Goal: Transaction & Acquisition: Purchase product/service

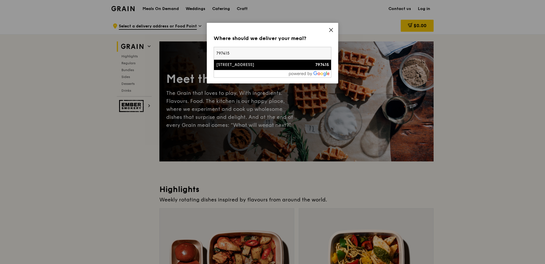
type input "797415"
click at [269, 69] on li "[STREET_ADDRESS] 797415" at bounding box center [272, 65] width 117 height 10
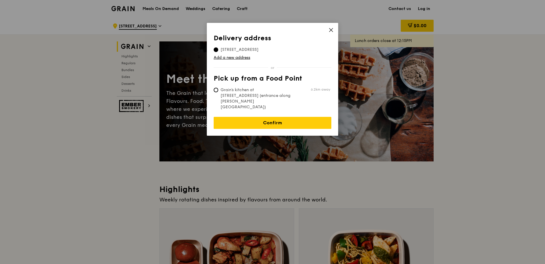
click at [280, 95] on span "Grain's kitchen at [STREET_ADDRESS] (entrance along [PERSON_NAME][GEOGRAPHIC_DA…" at bounding box center [256, 98] width 85 height 23
click at [218, 92] on input "Grain's kitchen at [STREET_ADDRESS] (entrance along [PERSON_NAME][GEOGRAPHIC_DA…" at bounding box center [216, 90] width 5 height 5
radio input "true"
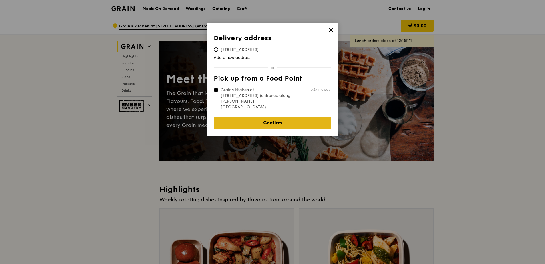
click at [299, 117] on link "Confirm" at bounding box center [273, 123] width 118 height 12
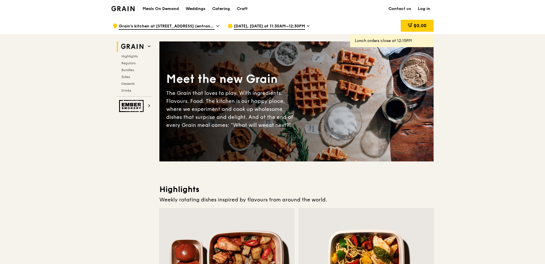
click at [305, 26] on div "[DATE], [DATE] at 11:30AM–12:30PM" at bounding box center [281, 25] width 106 height 17
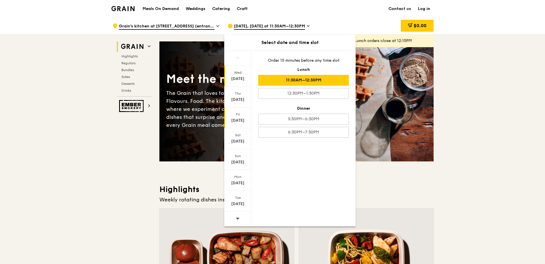
click at [244, 122] on div "[DATE]" at bounding box center [237, 121] width 25 height 6
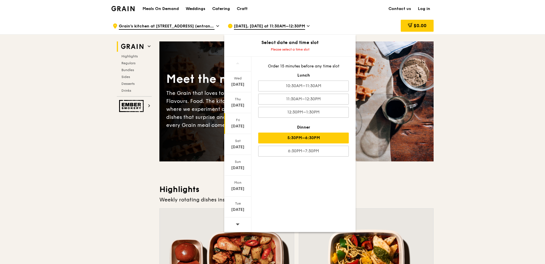
click at [316, 137] on div "5:30PM–6:30PM" at bounding box center [303, 138] width 91 height 11
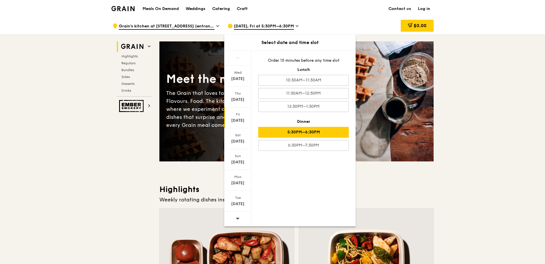
click at [327, 134] on div "5:30PM–6:30PM" at bounding box center [303, 132] width 91 height 11
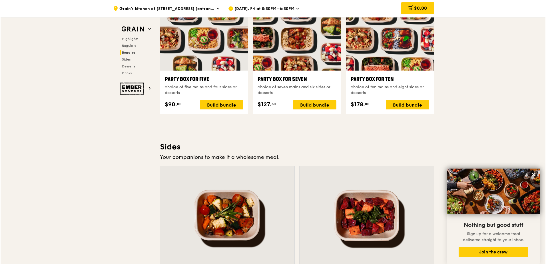
scroll to position [1171, 0]
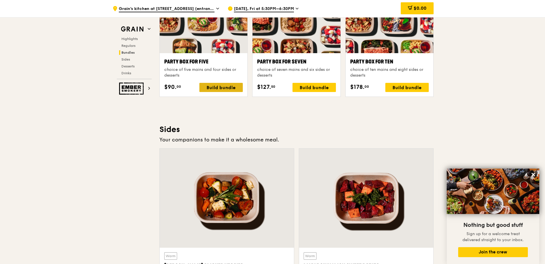
click at [235, 91] on div "Build bundle" at bounding box center [220, 87] width 43 height 9
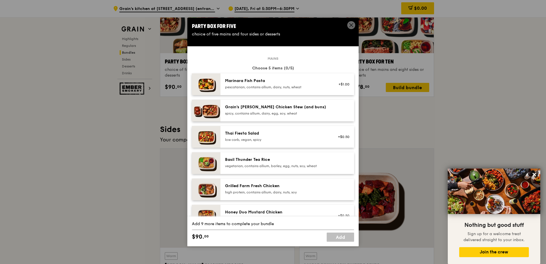
click at [269, 87] on div "pescatarian, contains allium, dairy, nuts, wheat" at bounding box center [276, 87] width 103 height 5
click at [265, 191] on div "high protein, contains allium, dairy, nuts, soy" at bounding box center [276, 192] width 103 height 5
click at [265, 190] on div "high protein, contains allium, dairy, nuts, soy" at bounding box center [276, 192] width 103 height 5
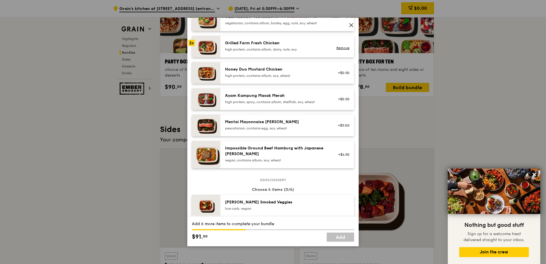
click at [259, 124] on div "Mentai Mayonnaise [PERSON_NAME]" at bounding box center [276, 122] width 103 height 6
click at [272, 123] on div "Mentai Mayonnaise [PERSON_NAME]" at bounding box center [276, 122] width 103 height 6
click at [340, 128] on link "Remove" at bounding box center [343, 128] width 13 height 4
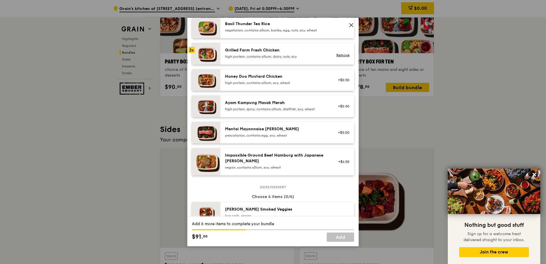
scroll to position [114, 0]
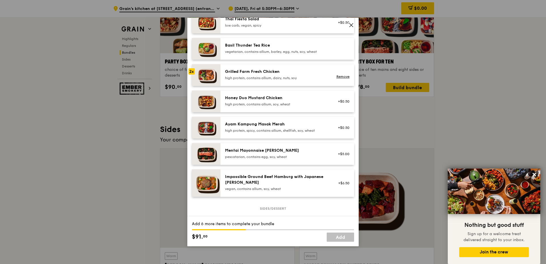
click at [299, 79] on div "high protein, contains allium, dairy, nuts, soy" at bounding box center [276, 78] width 103 height 5
click at [337, 77] on link "Remove" at bounding box center [343, 77] width 13 height 4
click at [283, 77] on div "high protein, contains allium, dairy, nuts, soy" at bounding box center [276, 78] width 103 height 5
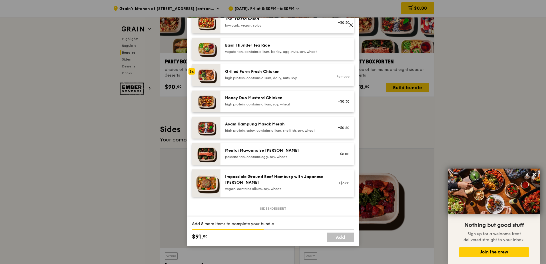
click at [340, 77] on link "Remove" at bounding box center [343, 77] width 13 height 4
click at [271, 75] on div "Grilled Farm Fresh Chicken high protein, contains allium, dairy, nuts, soy" at bounding box center [276, 74] width 103 height 11
click at [265, 95] on div "Honey Duo Mustard Chicken high protein, contains allium, soy, wheat +$0.50" at bounding box center [288, 102] width 134 height 22
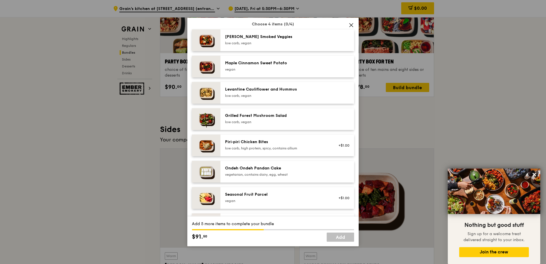
scroll to position [314, 0]
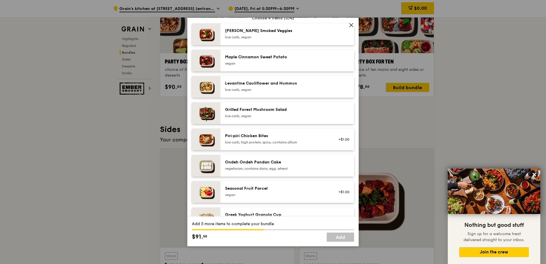
click at [279, 114] on div "low carb, vegan" at bounding box center [276, 116] width 103 height 5
click at [281, 114] on div "low carb, vegan" at bounding box center [276, 116] width 103 height 5
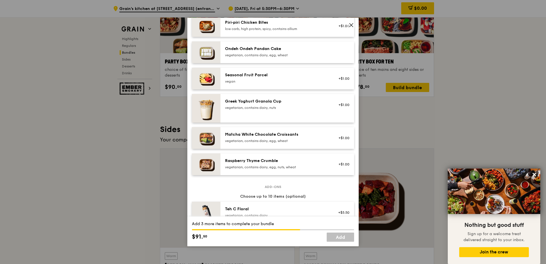
scroll to position [429, 0]
click at [288, 143] on div "Matcha White Chocolate Croissants vegetarian, contains dairy, egg, wheat" at bounding box center [276, 137] width 109 height 13
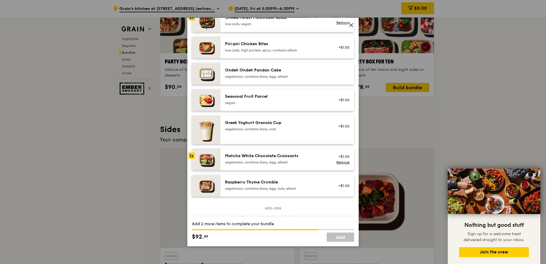
scroll to position [400, 0]
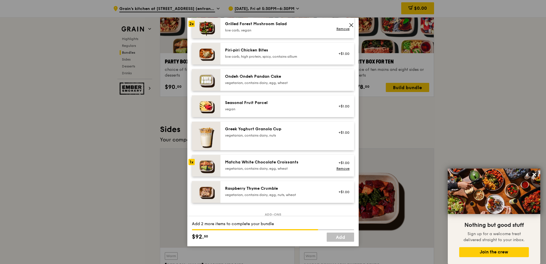
click at [277, 87] on div "Ondeh Ondeh Pandan Cake vegetarian, contains dairy, egg, wheat" at bounding box center [288, 80] width 134 height 22
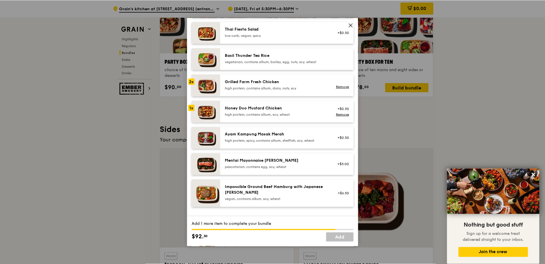
scroll to position [114, 0]
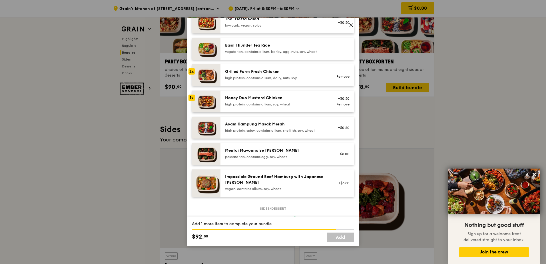
click at [295, 157] on div "pescatarian, contains egg, soy, wheat" at bounding box center [276, 157] width 103 height 5
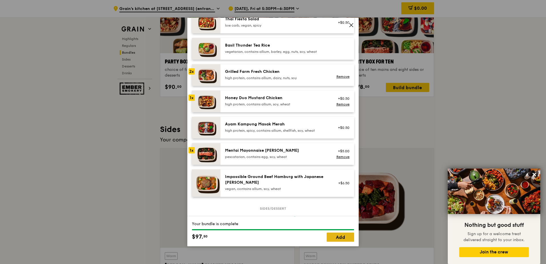
click at [334, 236] on link "Add" at bounding box center [340, 237] width 27 height 9
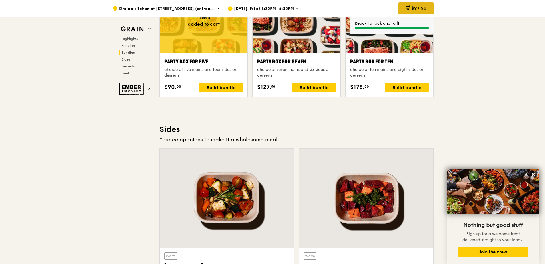
click at [421, 7] on span "$97.50" at bounding box center [418, 7] width 15 height 5
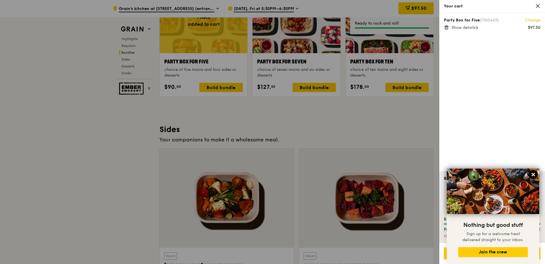
click at [534, 176] on icon at bounding box center [533, 174] width 3 height 3
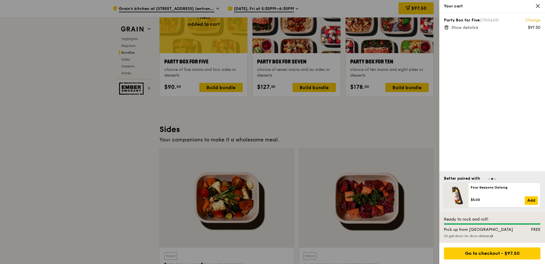
click at [488, 237] on div "Or get door-to-door delivery" at bounding box center [492, 236] width 97 height 5
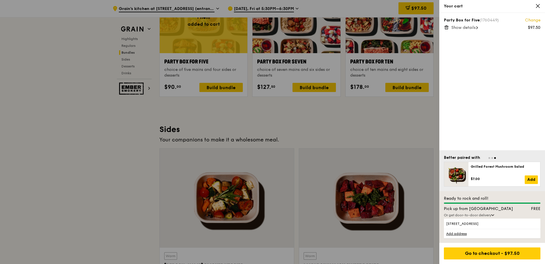
click at [464, 233] on link "Add address" at bounding box center [492, 233] width 97 height 9
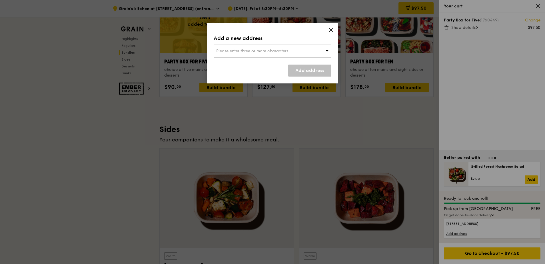
click at [330, 29] on icon at bounding box center [331, 29] width 5 height 5
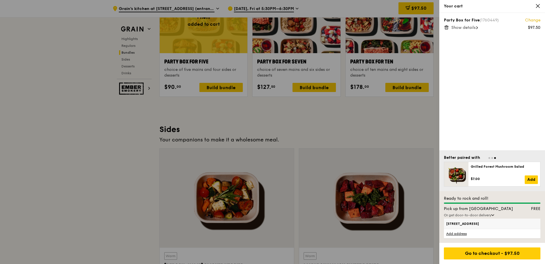
click at [480, 224] on span "[STREET_ADDRESS]" at bounding box center [480, 223] width 69 height 5
click at [0, 0] on input "[STREET_ADDRESS]" at bounding box center [0, 0] width 0 height 0
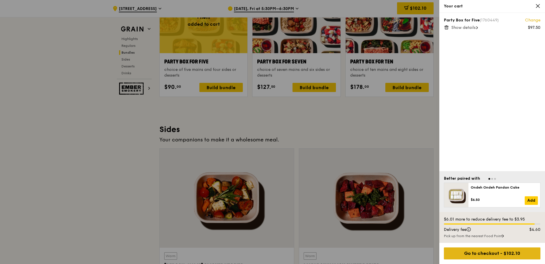
click at [507, 257] on div "Go to checkout - $102.10" at bounding box center [492, 253] width 97 height 12
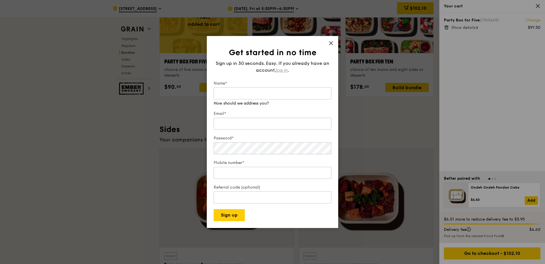
click at [285, 73] on span "log in" at bounding box center [282, 70] width 12 height 7
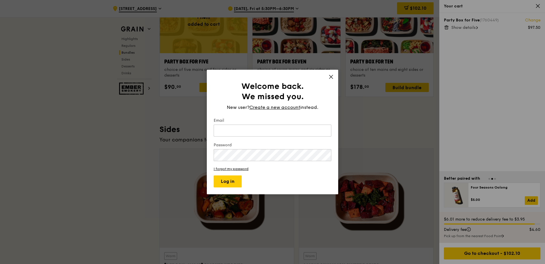
click at [272, 138] on form "Email Password I forgot my password Log in" at bounding box center [273, 153] width 118 height 70
click at [275, 133] on input "Email" at bounding box center [273, 131] width 118 height 12
click at [214, 175] on button "Log in" at bounding box center [228, 181] width 28 height 12
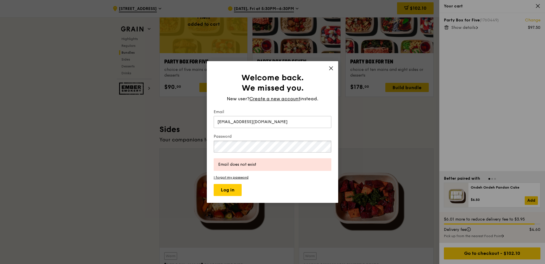
click at [170, 139] on div "Welcome back. We missed you. New user? Create a new account instead. Email [EMA…" at bounding box center [272, 132] width 545 height 264
click at [232, 123] on input "[EMAIL_ADDRESS][DOMAIN_NAME]" at bounding box center [273, 122] width 118 height 12
type input "[EMAIL_ADDRESS][DOMAIN_NAME]"
click at [165, 141] on div "Welcome back. We missed you. New user? Create a new account instead. Email [EMA…" at bounding box center [272, 132] width 545 height 264
click at [222, 189] on button "Log in" at bounding box center [228, 190] width 28 height 12
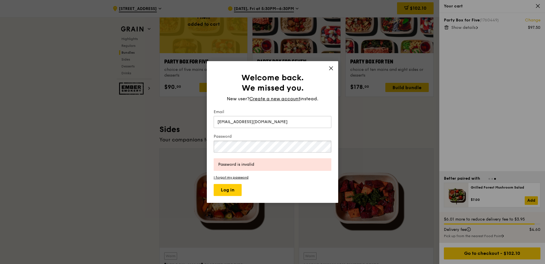
click at [153, 143] on div "Welcome back. We missed you. New user? Create a new account instead. Email [EMA…" at bounding box center [272, 132] width 545 height 264
click at [214, 184] on button "Log in" at bounding box center [228, 190] width 28 height 12
click at [134, 137] on div "Welcome back. We missed you. New user? Create a new account instead. Email [EMA…" at bounding box center [272, 132] width 545 height 264
click at [214, 184] on button "Log in" at bounding box center [228, 190] width 28 height 12
click at [246, 177] on link "I forgot my password" at bounding box center [273, 177] width 118 height 4
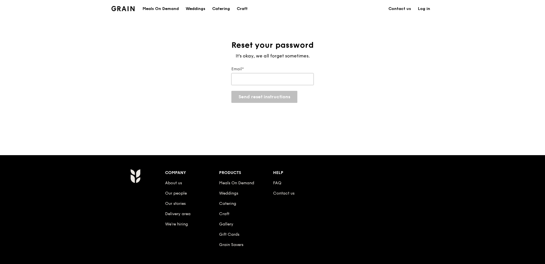
drag, startPoint x: 262, startPoint y: 73, endPoint x: 263, endPoint y: 76, distance: 3.3
click at [262, 73] on input "Email*" at bounding box center [272, 79] width 82 height 12
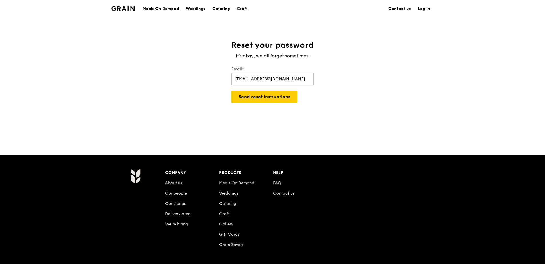
type input "[EMAIL_ADDRESS][DOMAIN_NAME]"
click at [231, 91] on button "Send reset instructions" at bounding box center [264, 97] width 66 height 12
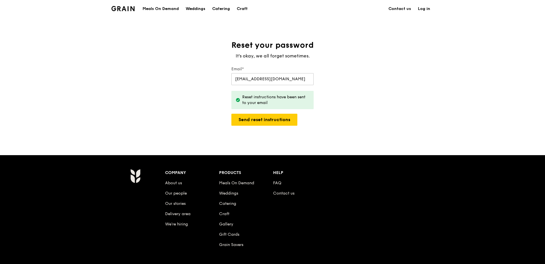
click at [423, 8] on link "Log in" at bounding box center [424, 8] width 19 height 17
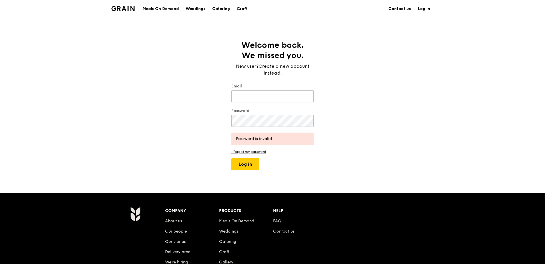
click at [262, 94] on input "Email" at bounding box center [272, 96] width 82 height 12
type input "[EMAIL_ADDRESS][DOMAIN_NAME]"
click at [231, 158] on button "Log in" at bounding box center [245, 164] width 28 height 12
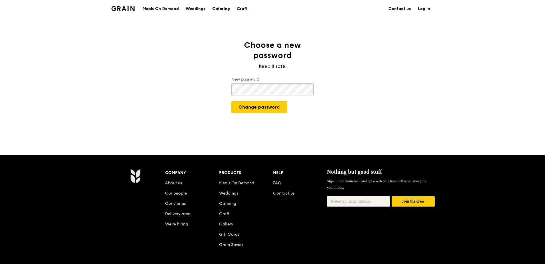
click at [231, 101] on button "Change password" at bounding box center [259, 107] width 56 height 12
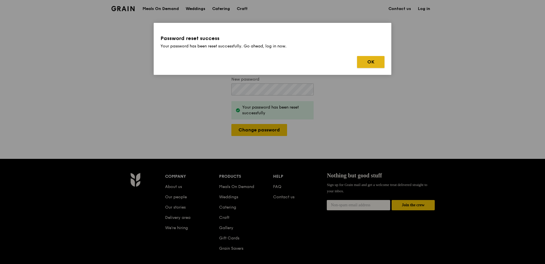
click at [372, 63] on button "OK" at bounding box center [370, 62] width 27 height 12
